Goal: Use online tool/utility: Utilize a website feature to perform a specific function

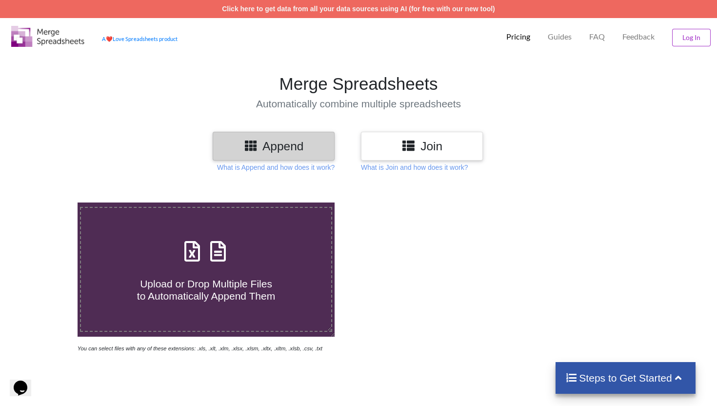
click at [452, 154] on div "Join" at bounding box center [422, 146] width 122 height 29
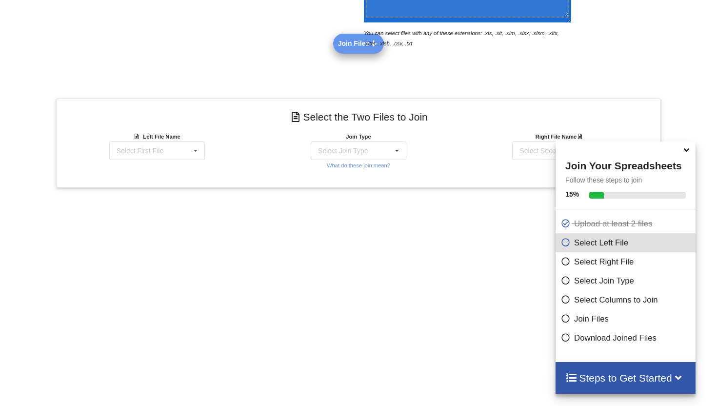
scroll to position [336, 0]
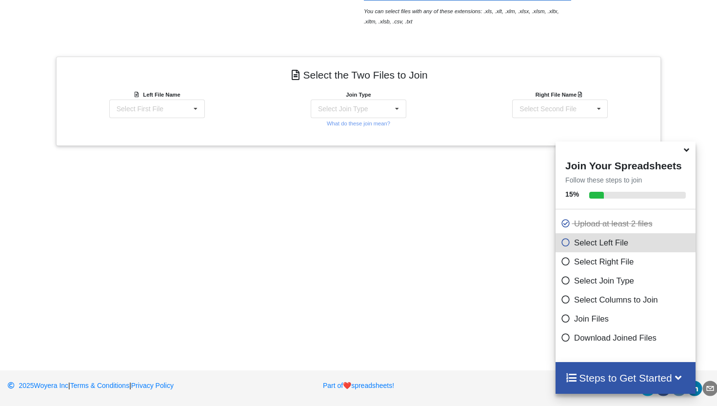
click at [686, 153] on icon at bounding box center [686, 148] width 10 height 9
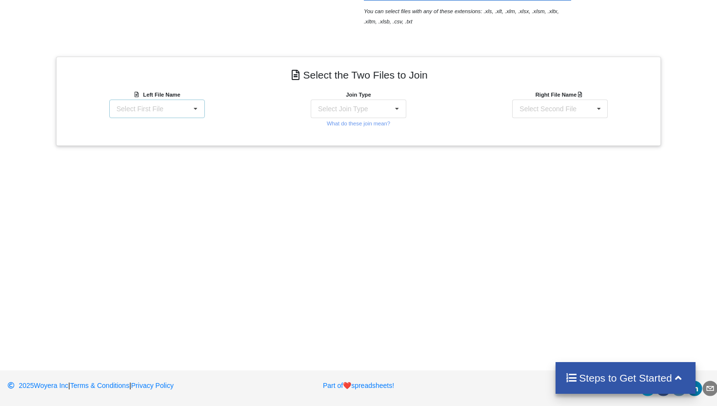
click at [170, 107] on div "Select First File matters [DATE] 06-42-43.csv Matter balance summary (09_26_202…" at bounding box center [157, 108] width 96 height 19
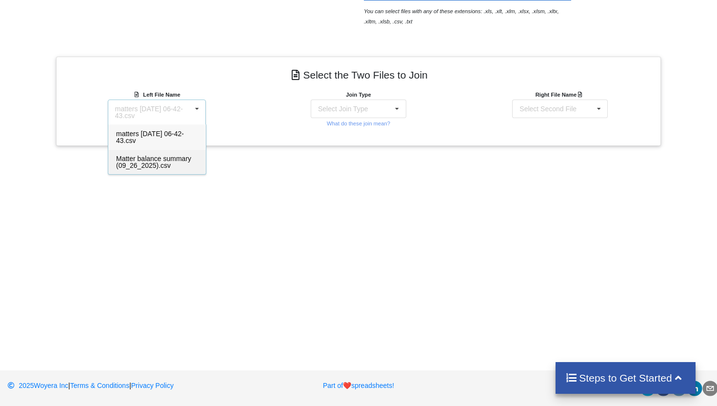
click at [157, 159] on span "Matter balance summary (09_26_2025).csv" at bounding box center [153, 162] width 75 height 15
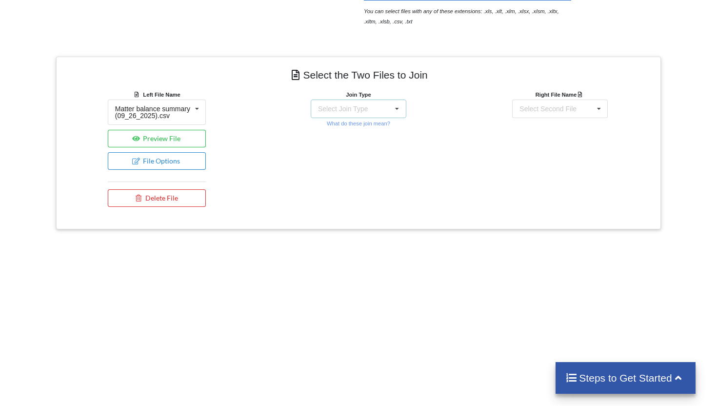
click at [370, 106] on div "Select Join Type INNER JOIN LEFT JOIN RIGHT JOIN FULL JOIN" at bounding box center [359, 108] width 96 height 19
click at [365, 130] on span "INNER JOIN" at bounding box center [353, 134] width 39 height 8
click at [541, 109] on div "Select Second File" at bounding box center [547, 108] width 57 height 7
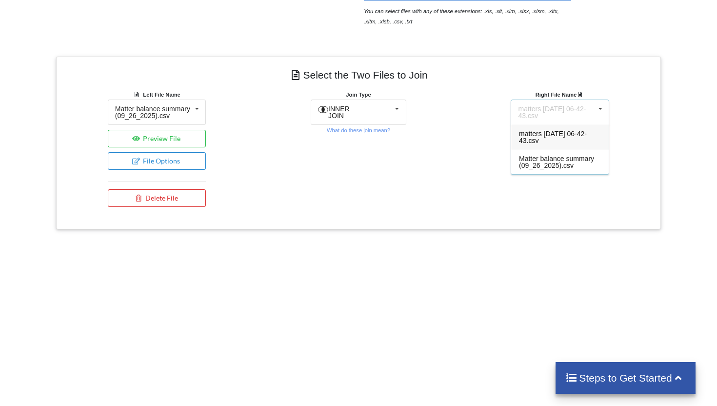
click at [554, 136] on span "matters [DATE] 06-42-43.csv" at bounding box center [553, 137] width 68 height 15
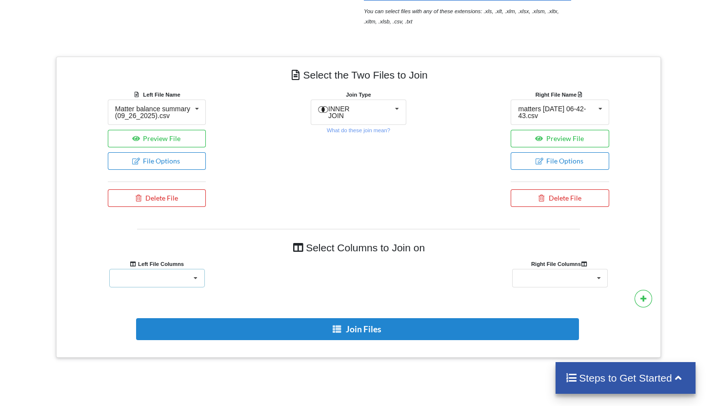
click at [164, 285] on div "Responsible Attorney Client Accounts Receivable Time In Progress Expense In Pro…" at bounding box center [157, 278] width 96 height 19
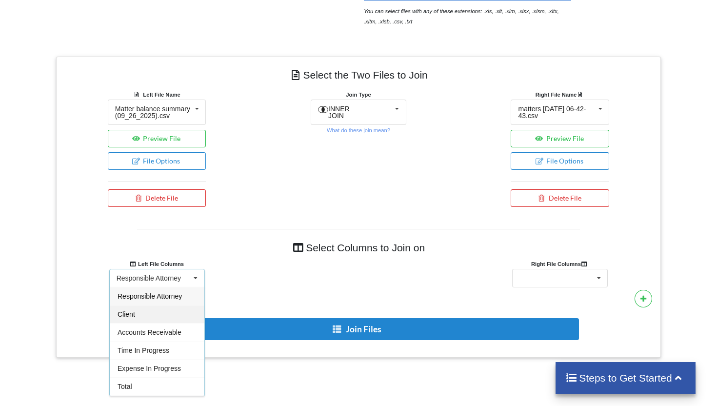
click at [147, 323] on div "Client" at bounding box center [157, 314] width 95 height 18
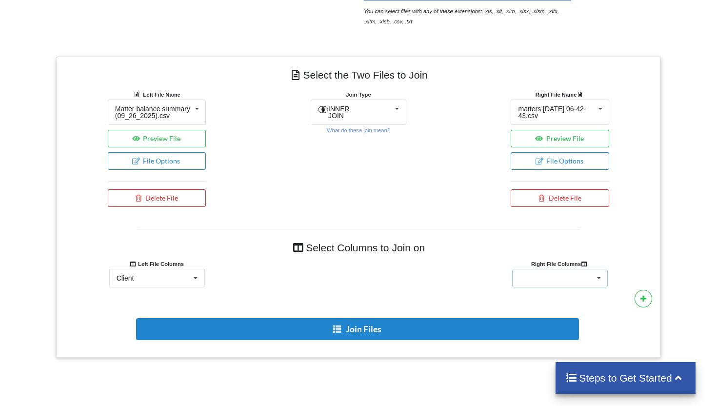
click at [572, 278] on div "Client Name Client Location Minimum Threshold Refill Request Due Hold/Lock No R…" at bounding box center [560, 278] width 96 height 19
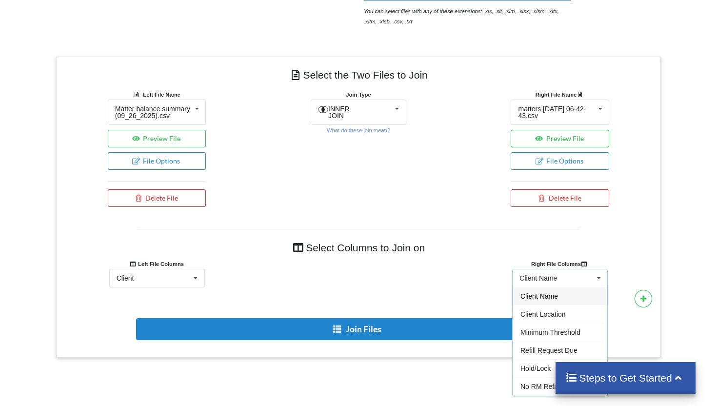
click at [544, 300] on span "Client Name" at bounding box center [539, 296] width 38 height 8
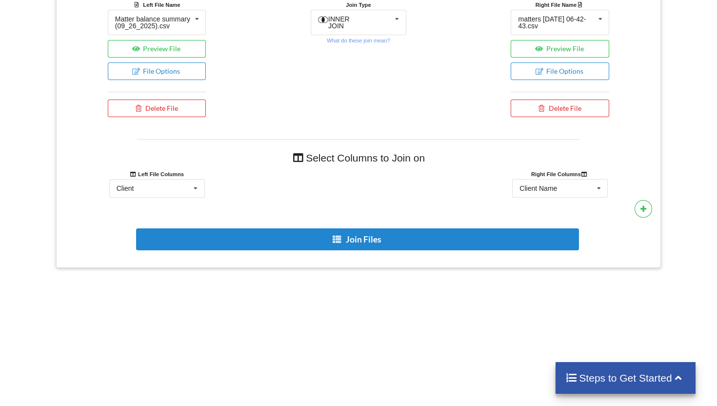
scroll to position [521, 0]
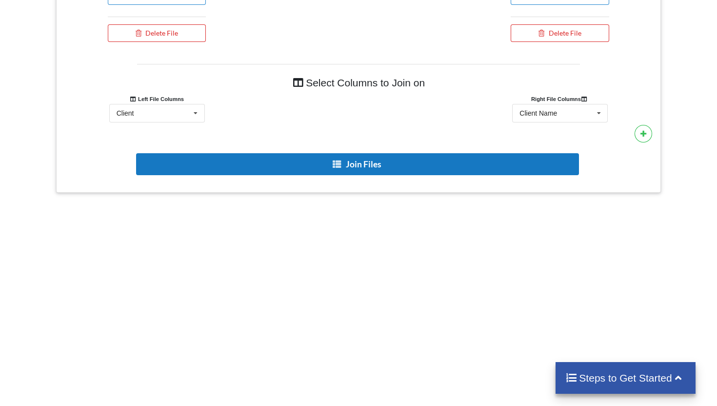
click at [355, 159] on button "Join Files" at bounding box center [357, 164] width 443 height 22
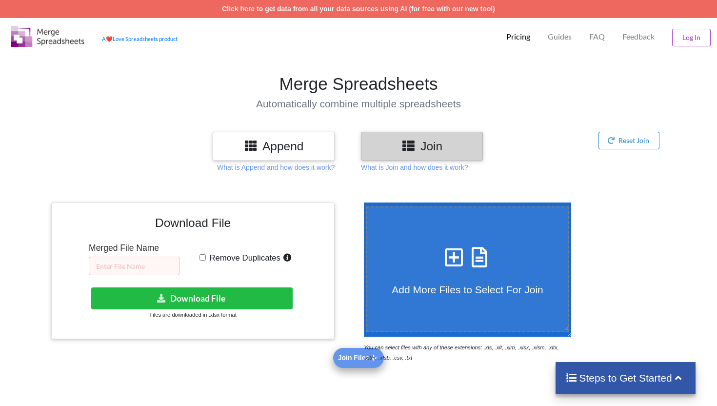
scroll to position [0, 0]
click at [142, 272] on input "text" at bounding box center [134, 265] width 91 height 19
type input "R"
type input "09.26 RM"
click at [206, 258] on span "Remove Duplicates" at bounding box center [243, 257] width 75 height 9
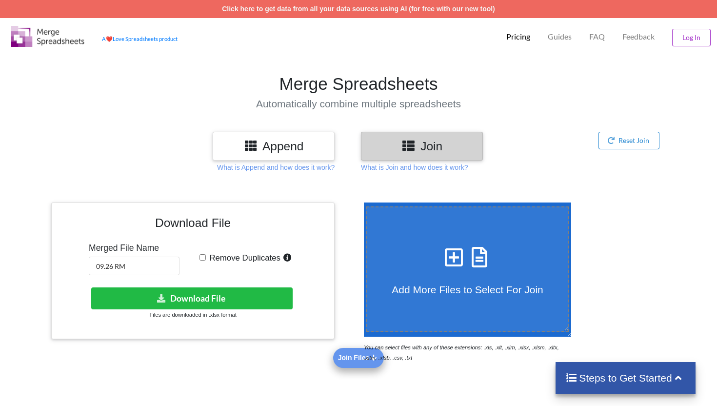
click at [206, 258] on input "Remove Duplicates" at bounding box center [202, 257] width 6 height 6
checkbox input "true"
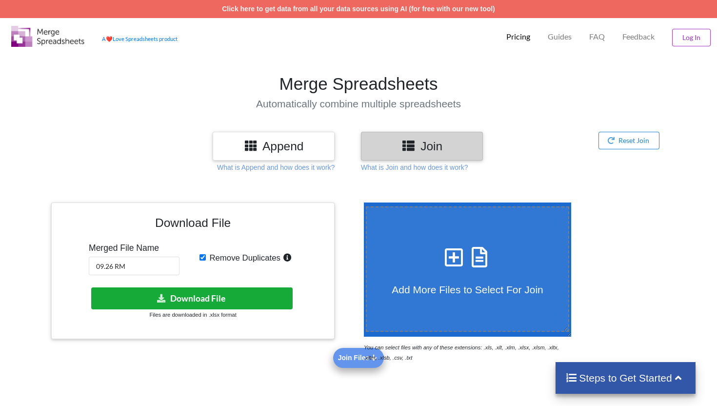
click at [228, 296] on button "Download File" at bounding box center [191, 298] width 201 height 22
